Goal: Find specific page/section

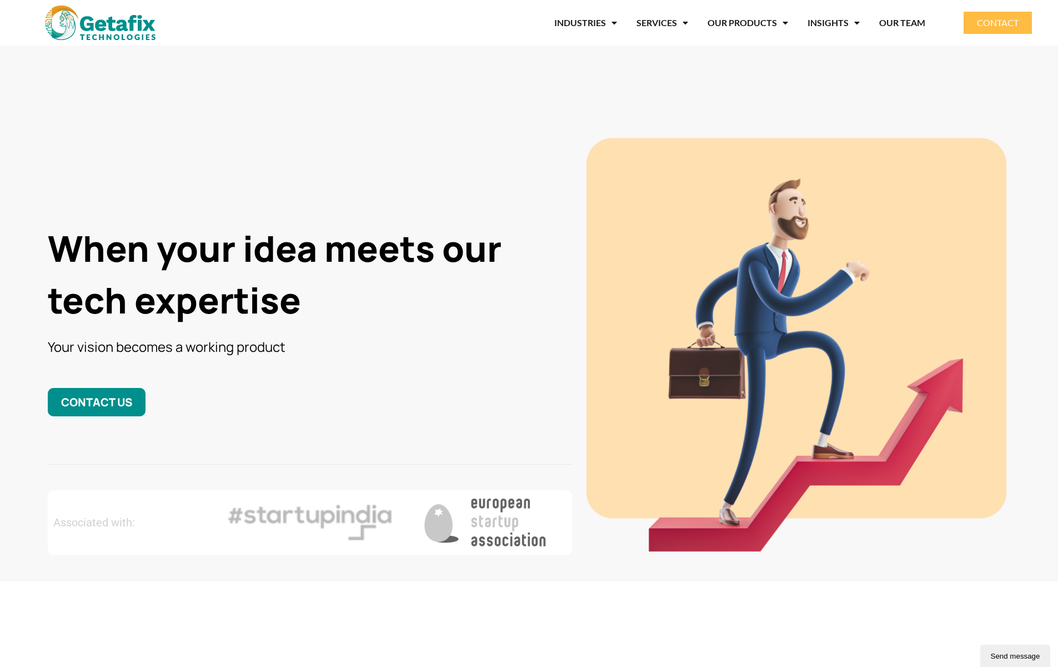
scroll to position [0, 558]
